Goal: Information Seeking & Learning: Learn about a topic

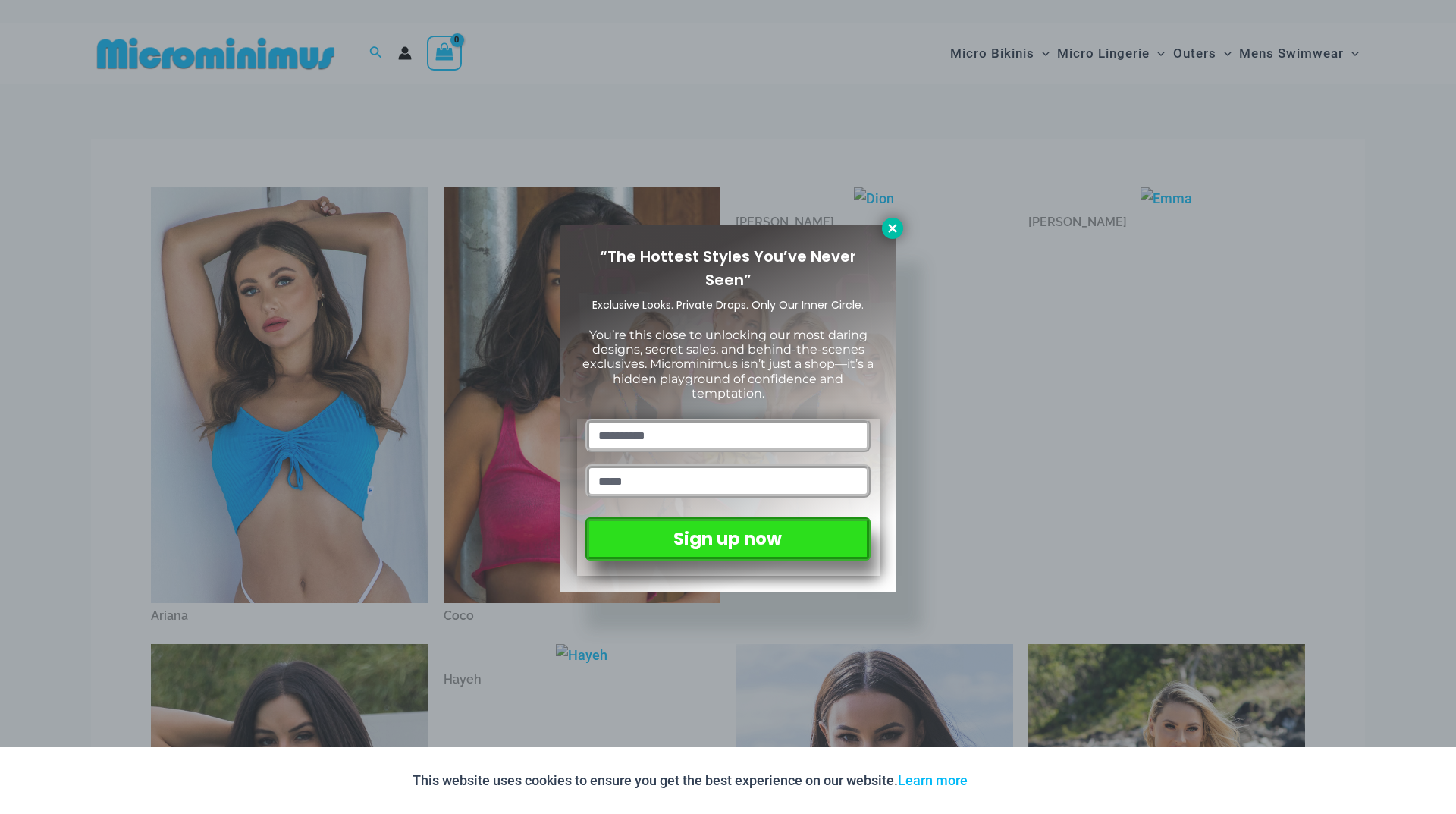
click at [889, 225] on icon at bounding box center [892, 227] width 8 height 8
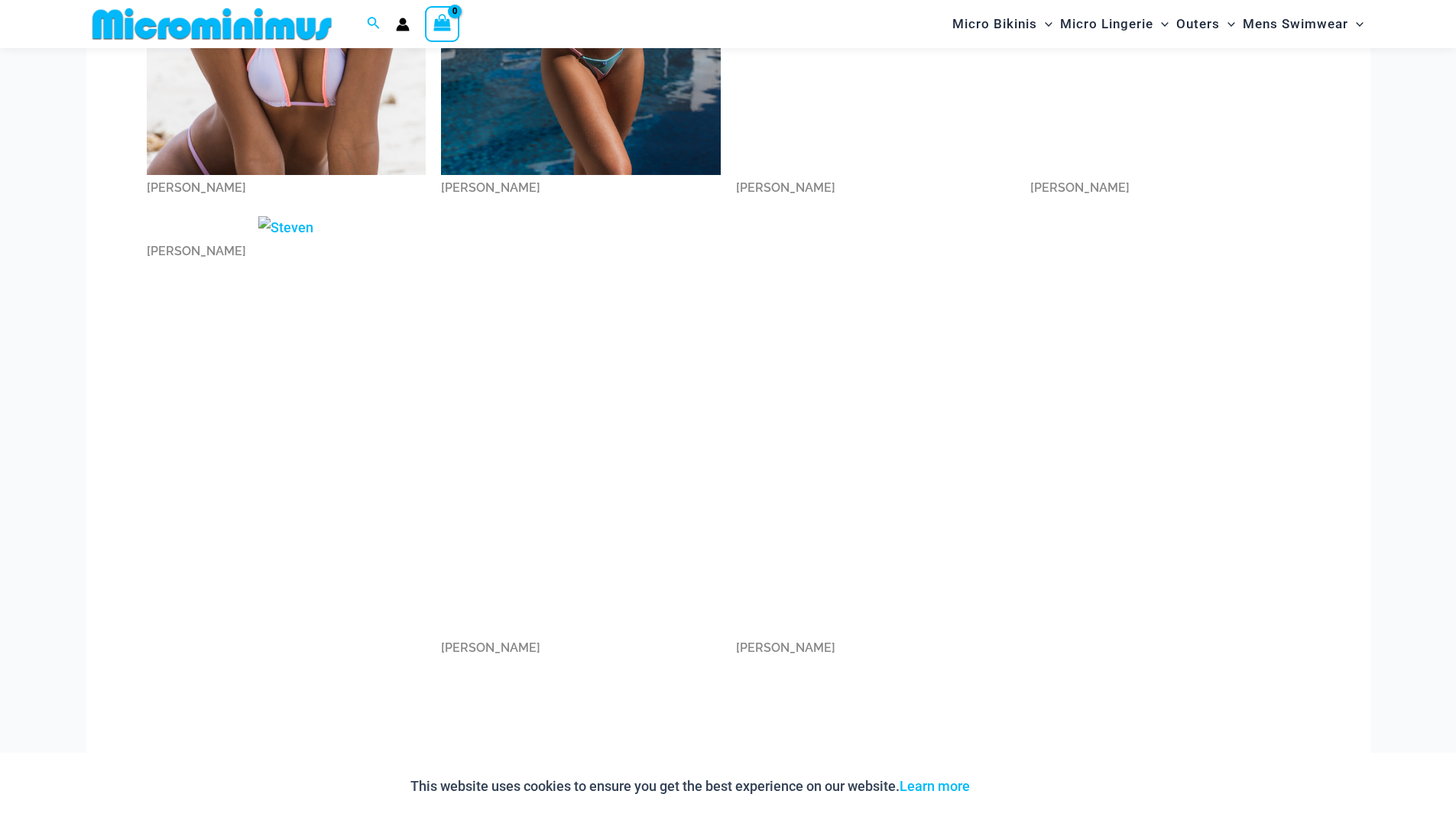
scroll to position [1516, 0]
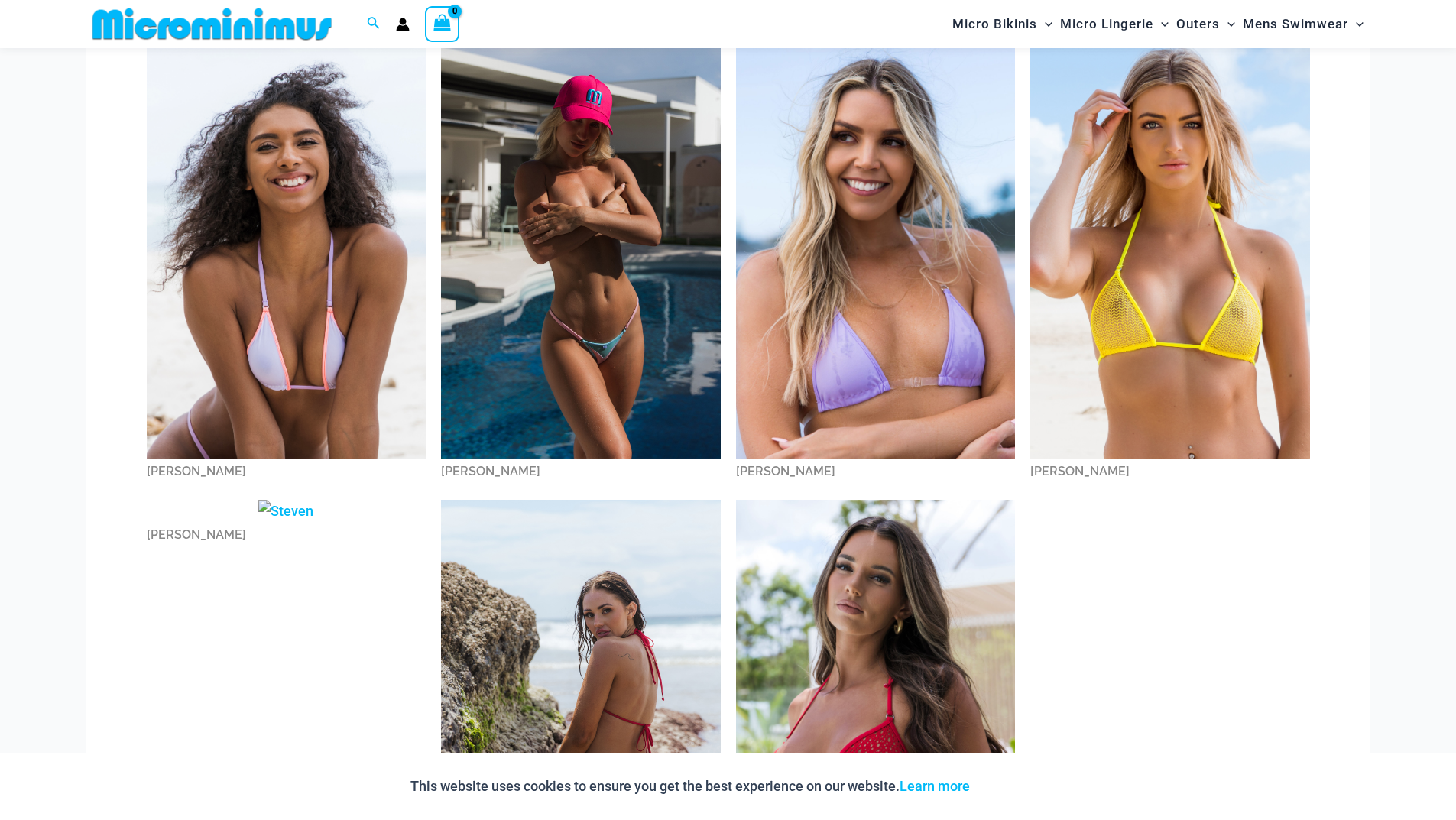
click at [303, 344] on img at bounding box center [287, 248] width 280 height 418
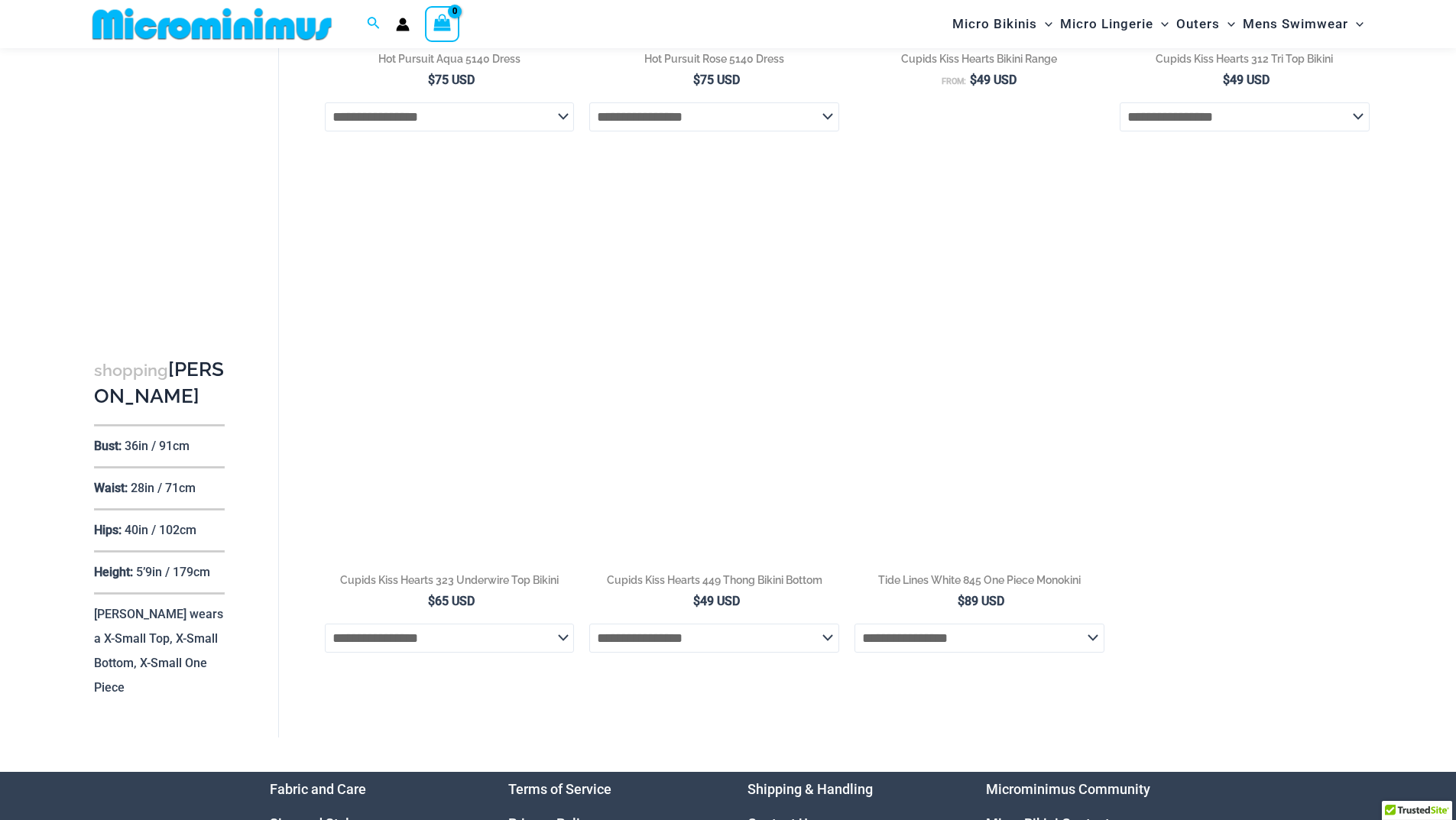
scroll to position [522, 0]
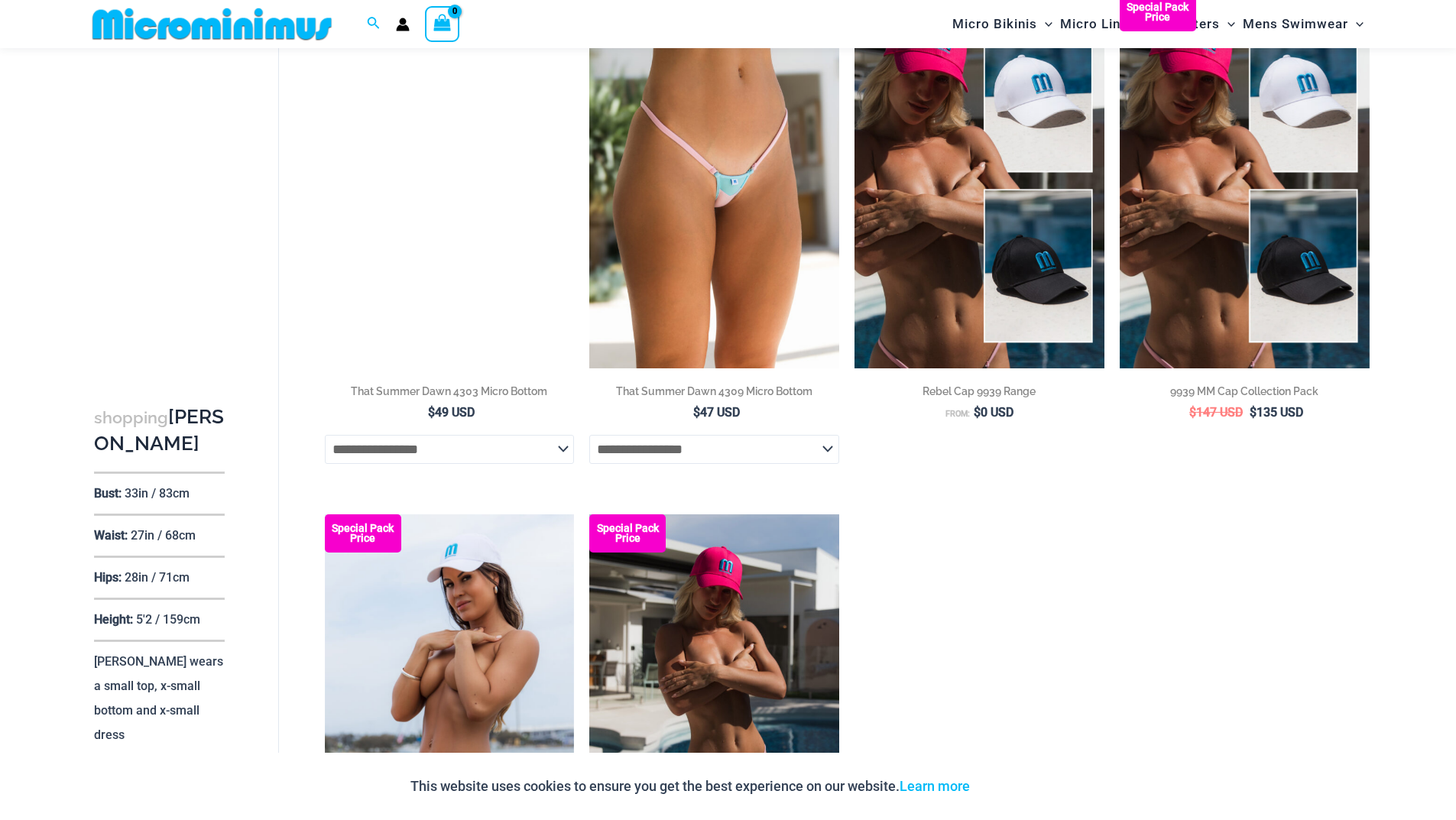
scroll to position [1590, 0]
